Goal: Book appointment/travel/reservation

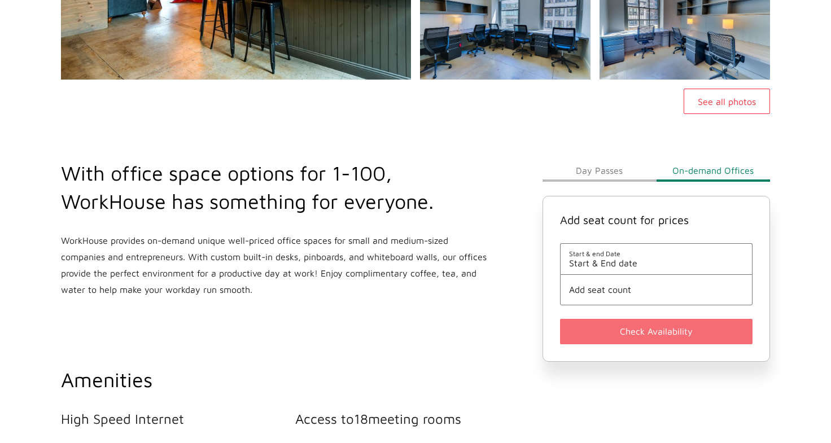
scroll to position [324, 0]
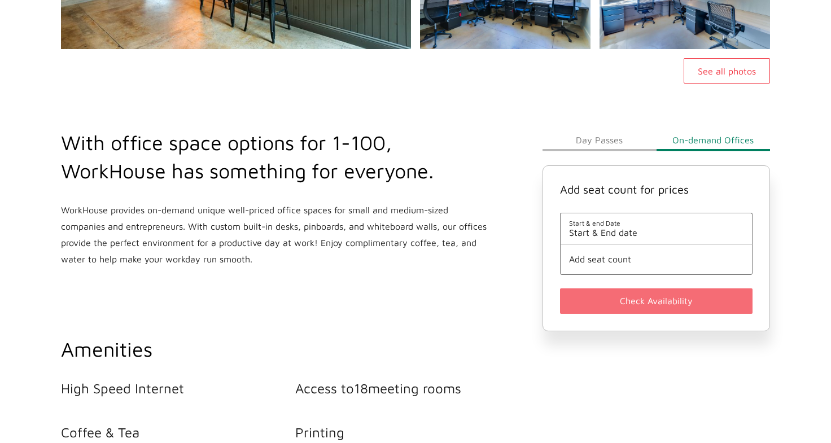
click at [687, 237] on span "Start & End date" at bounding box center [656, 233] width 174 height 10
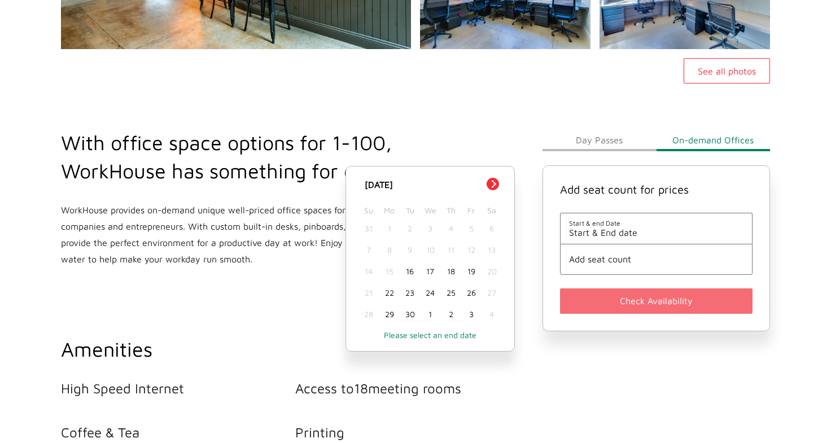
click at [492, 186] on button "Next Month" at bounding box center [493, 184] width 12 height 12
click at [388, 245] on div "6" at bounding box center [389, 249] width 20 height 21
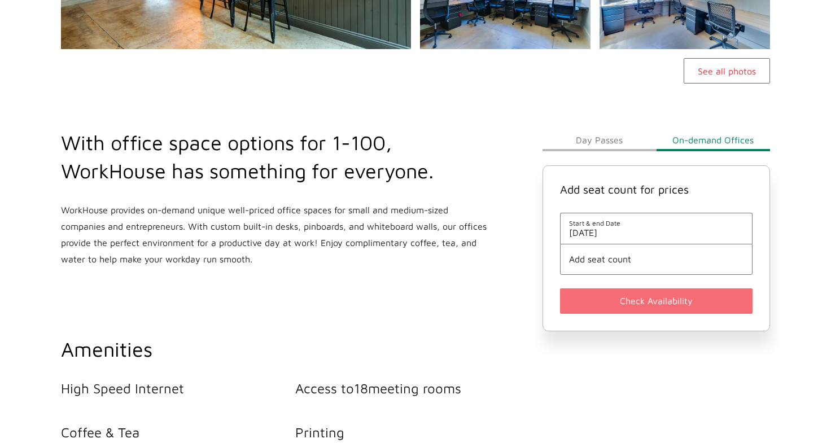
click at [637, 256] on span "Add seat count" at bounding box center [656, 259] width 174 height 10
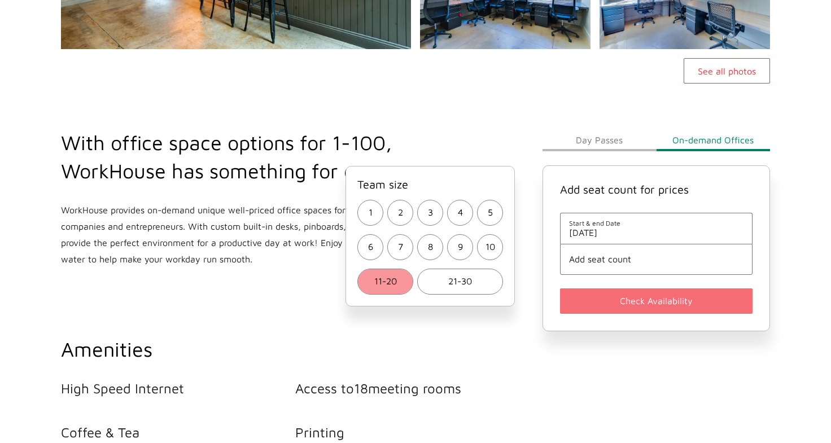
click at [383, 279] on span "11-20" at bounding box center [385, 281] width 23 height 16
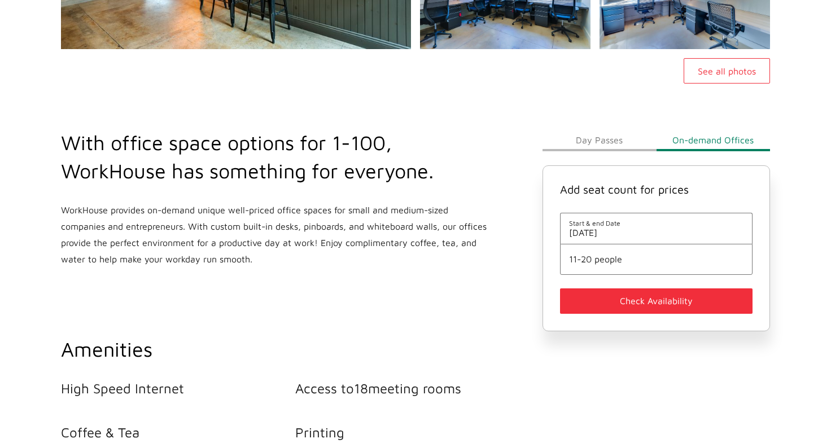
click at [632, 301] on button "Check Availability" at bounding box center [656, 300] width 193 height 25
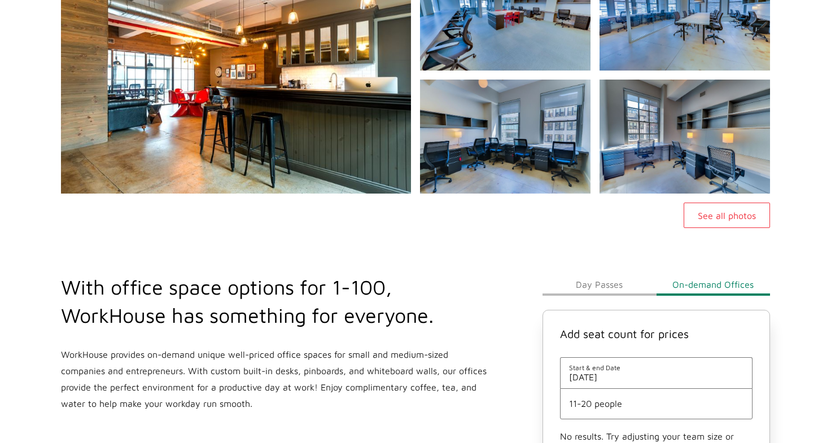
scroll to position [0, 0]
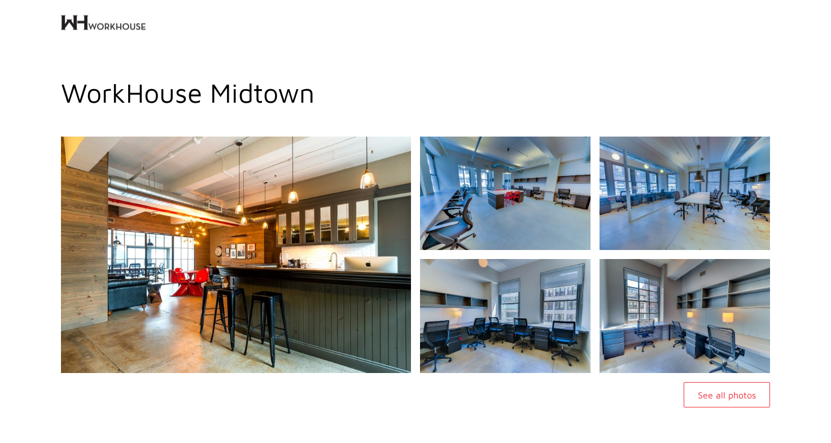
click at [707, 388] on button "See all photos" at bounding box center [727, 394] width 86 height 25
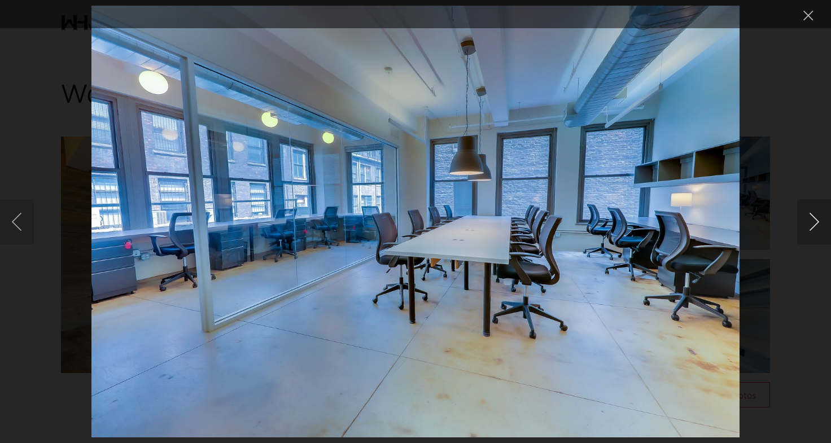
click at [815, 215] on button "Next image" at bounding box center [814, 221] width 34 height 45
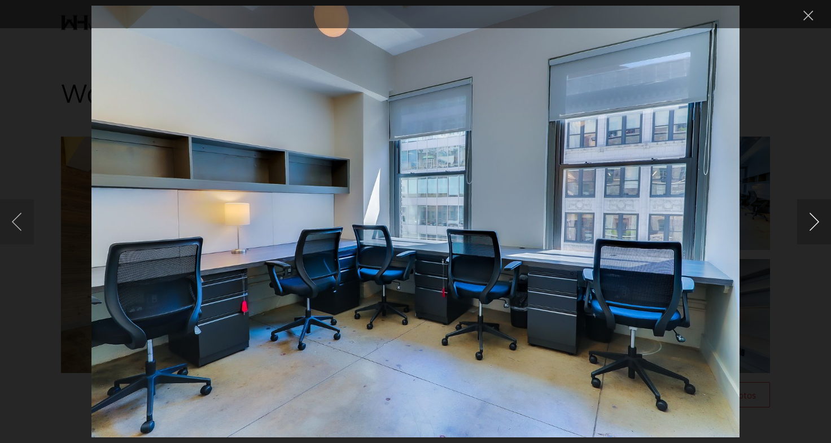
click at [815, 215] on button "Next image" at bounding box center [814, 221] width 34 height 45
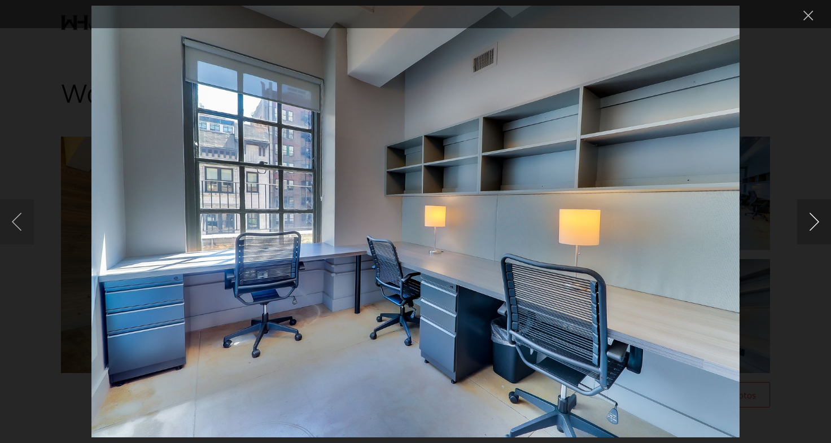
click at [815, 215] on button "Next image" at bounding box center [814, 221] width 34 height 45
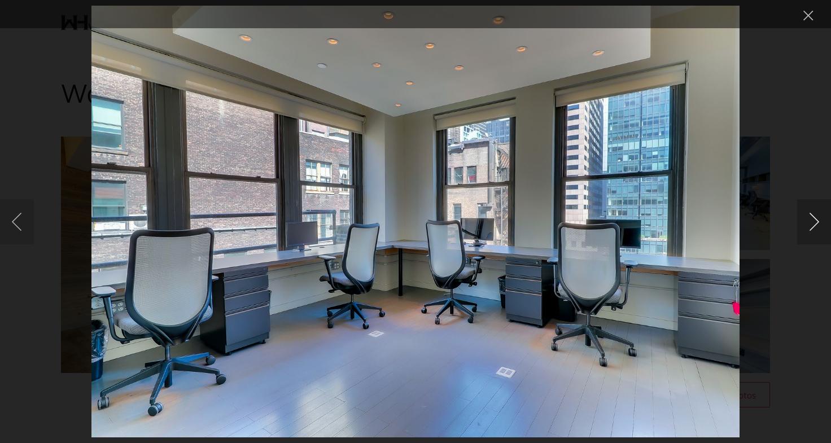
click at [815, 215] on button "Next image" at bounding box center [814, 221] width 34 height 45
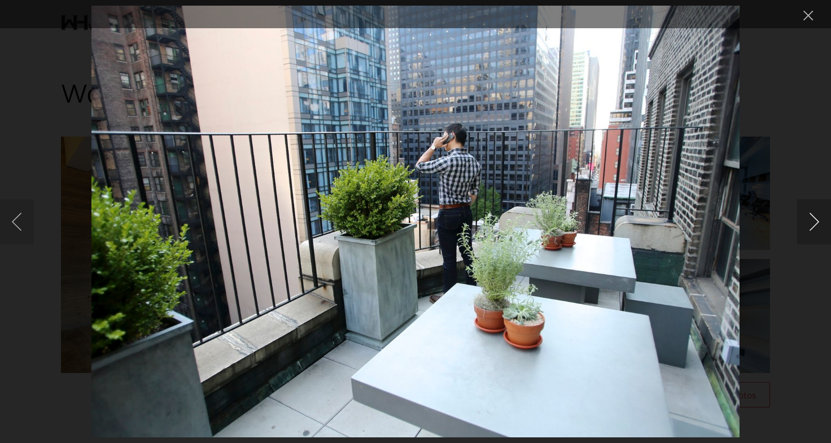
click at [815, 218] on button "Next image" at bounding box center [814, 221] width 34 height 45
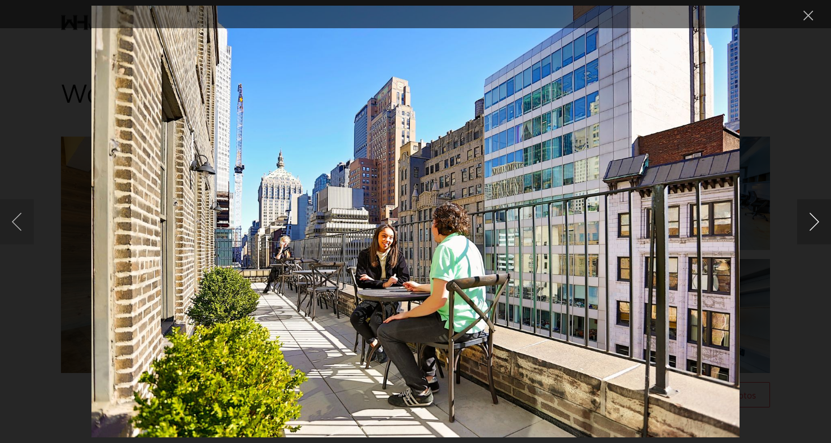
click at [815, 218] on button "Next image" at bounding box center [814, 221] width 34 height 45
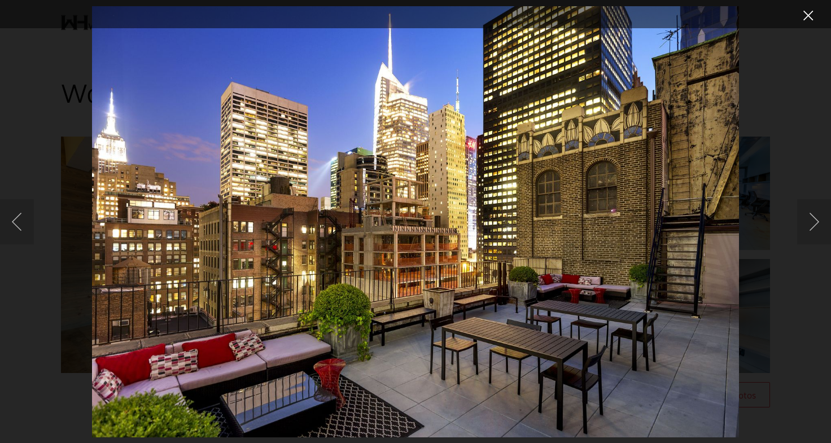
click at [805, 10] on button "Close lightbox" at bounding box center [808, 16] width 23 height 20
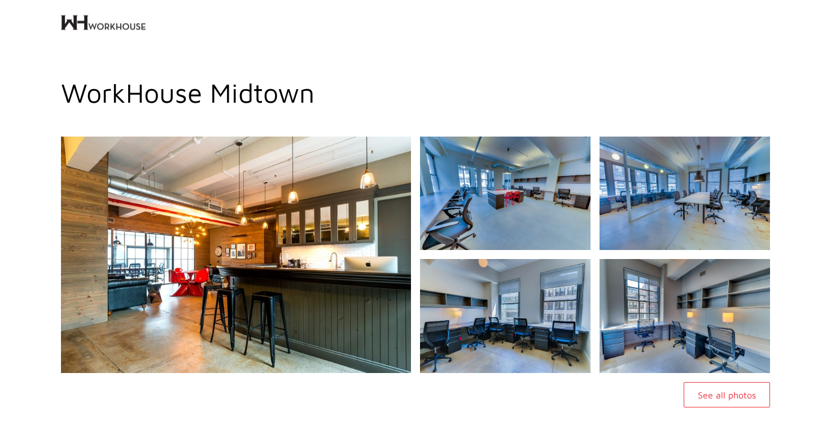
click at [733, 400] on button "See all photos" at bounding box center [727, 394] width 86 height 25
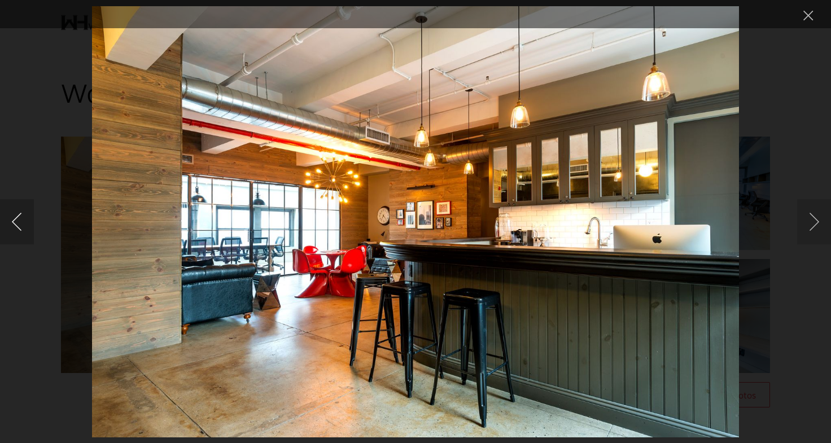
click at [19, 223] on button "Previous image" at bounding box center [17, 221] width 34 height 45
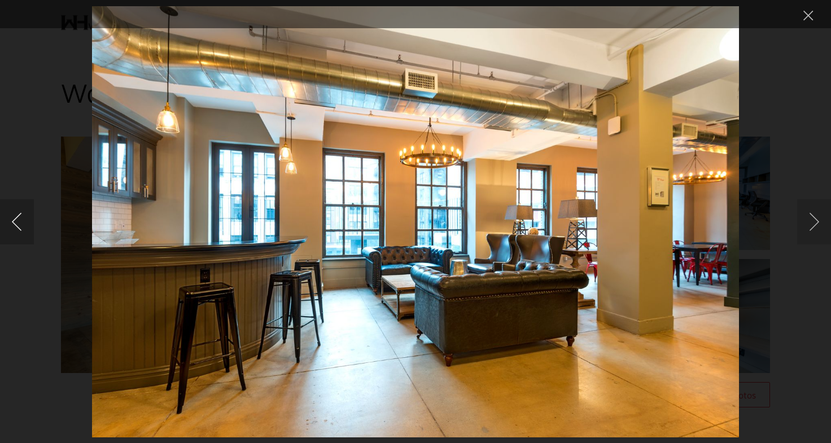
click at [19, 223] on button "Previous image" at bounding box center [17, 221] width 34 height 45
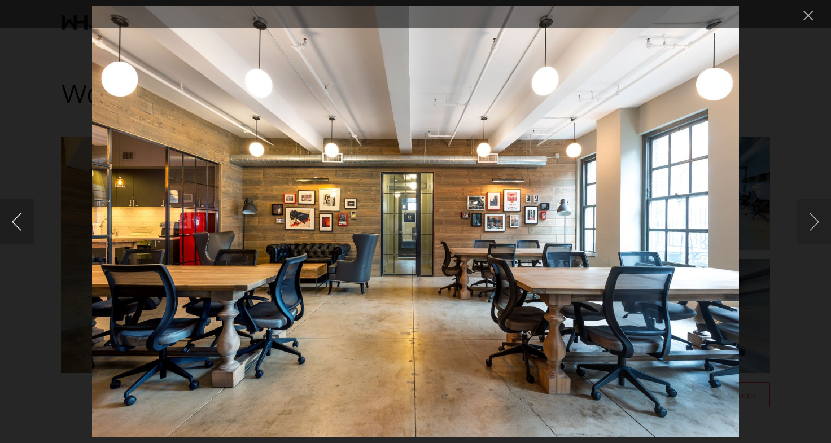
click at [19, 223] on button "Previous image" at bounding box center [17, 221] width 34 height 45
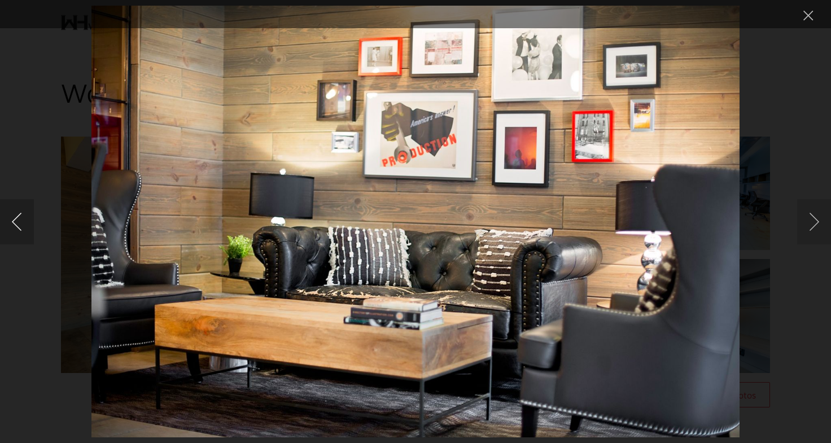
click at [19, 223] on button "Previous image" at bounding box center [17, 221] width 34 height 45
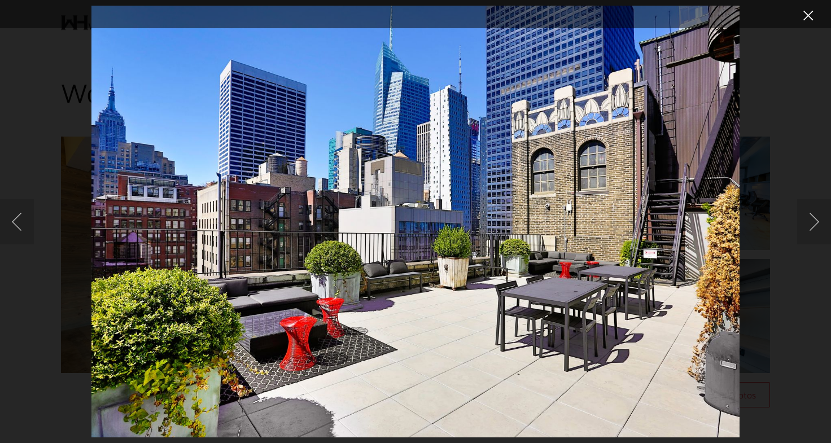
click at [812, 12] on button "Close lightbox" at bounding box center [808, 16] width 23 height 20
